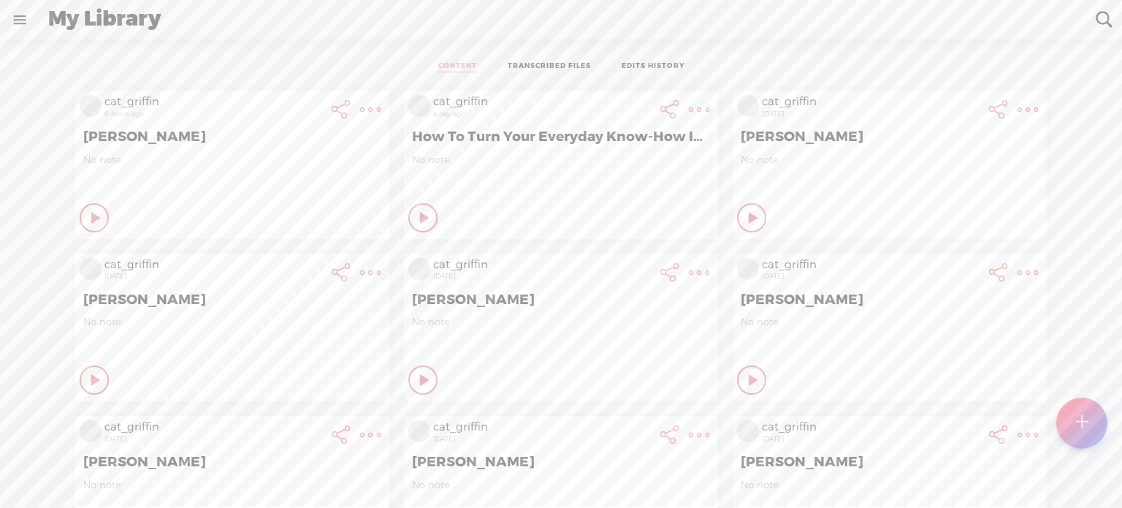
click at [1090, 425] on div at bounding box center [1082, 423] width 51 height 51
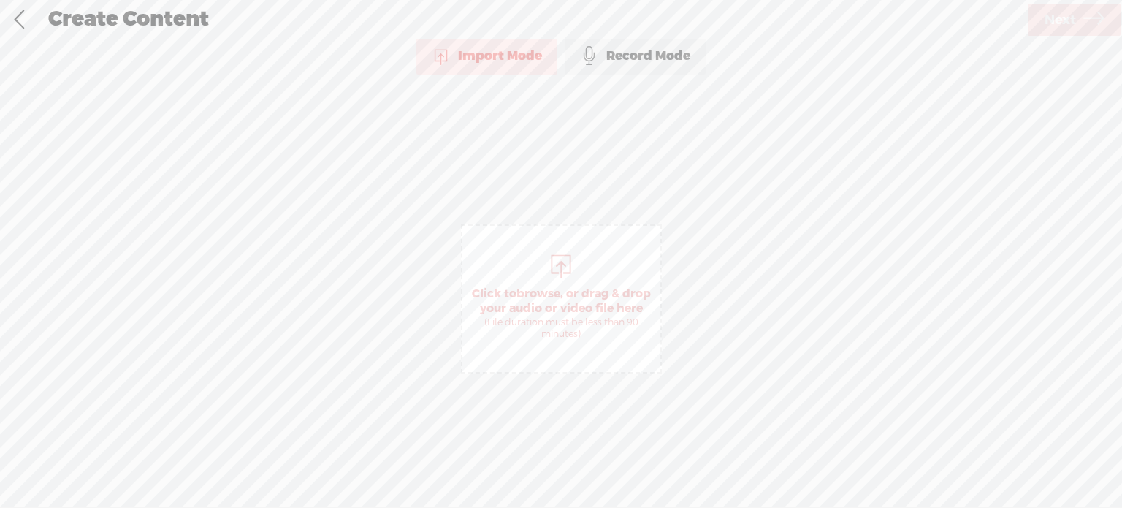
click at [545, 290] on span "browse" at bounding box center [539, 293] width 44 height 15
click at [1055, 27] on span "Next" at bounding box center [1060, 19] width 31 height 37
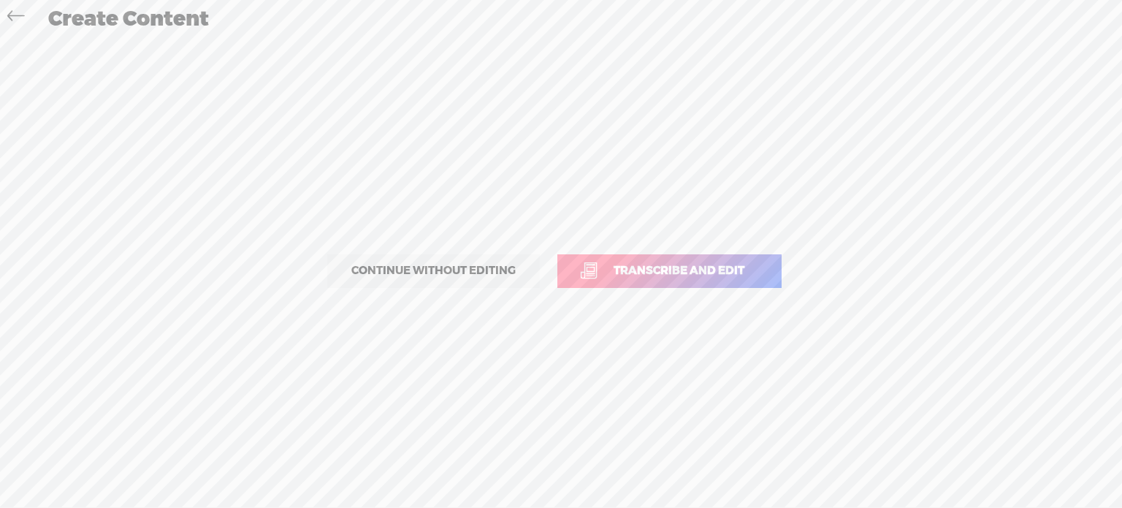
click at [619, 272] on span "Transcribe and edit" at bounding box center [678, 270] width 161 height 17
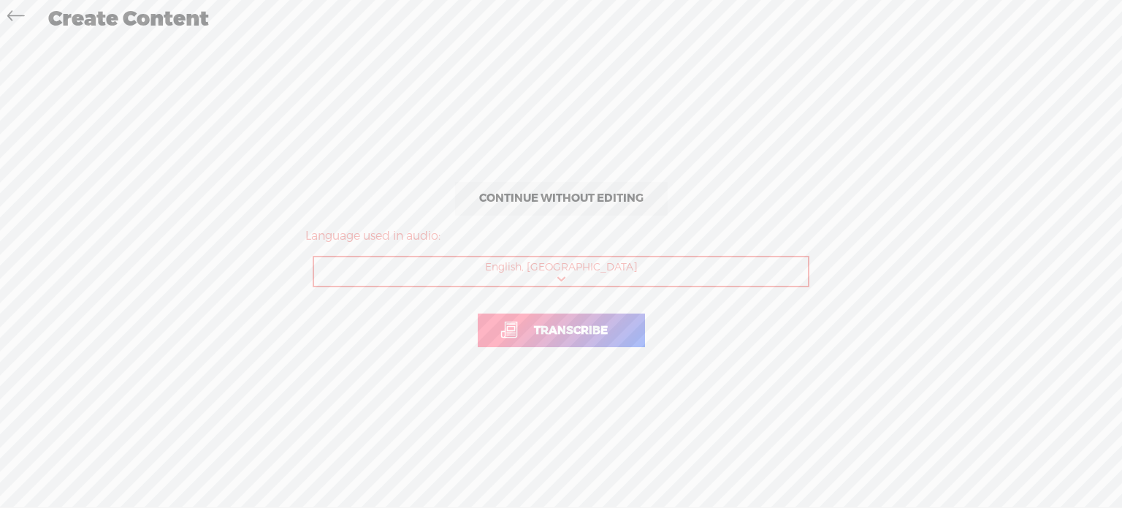
click at [575, 343] on link "Transcribe" at bounding box center [561, 330] width 167 height 34
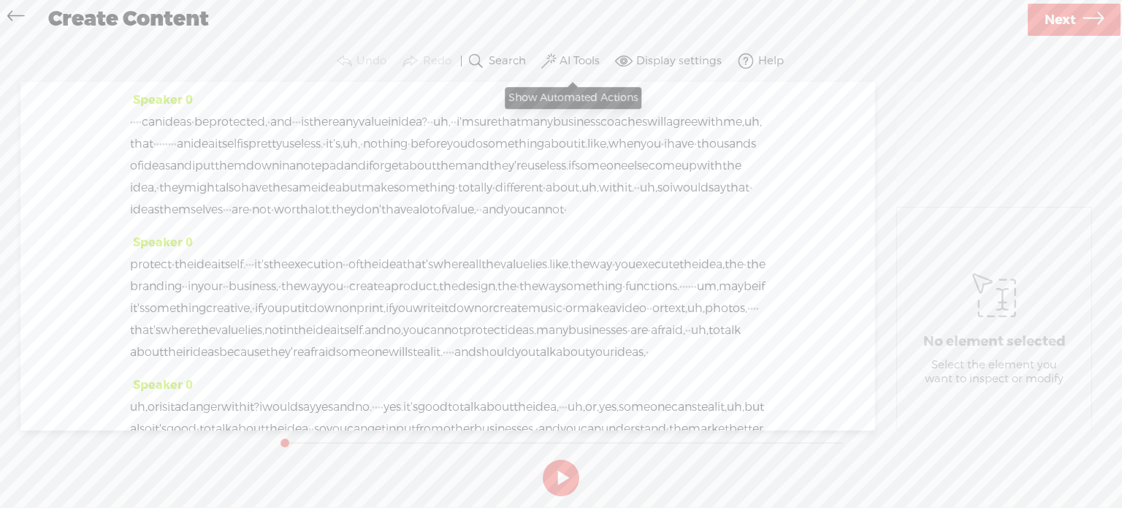
click at [583, 59] on label "AI Tools" at bounding box center [580, 61] width 40 height 15
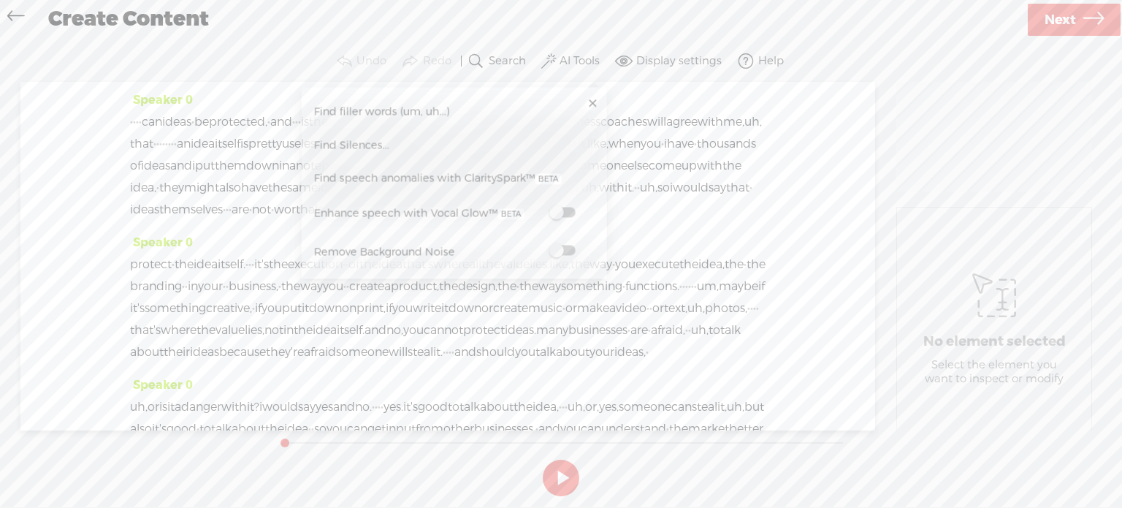
click at [564, 204] on label at bounding box center [562, 212] width 64 height 18
click at [563, 246] on span at bounding box center [562, 251] width 26 height 10
click at [1073, 13] on span "Next" at bounding box center [1060, 19] width 31 height 37
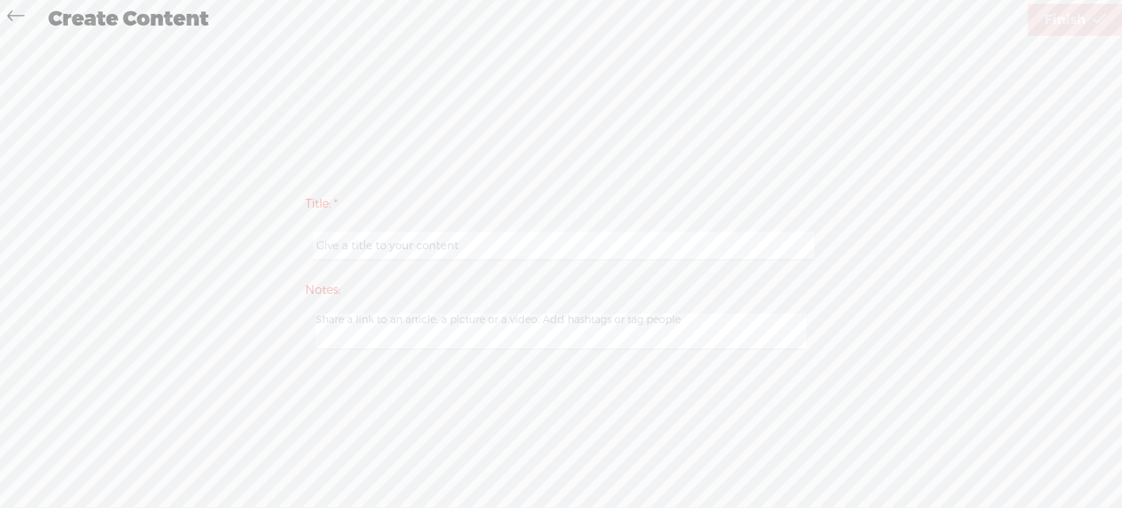
click at [458, 245] on input "text" at bounding box center [563, 246] width 501 height 28
type input "[PERSON_NAME]"
click at [1072, 19] on span "Finish" at bounding box center [1065, 19] width 41 height 37
